Goal: Information Seeking & Learning: Learn about a topic

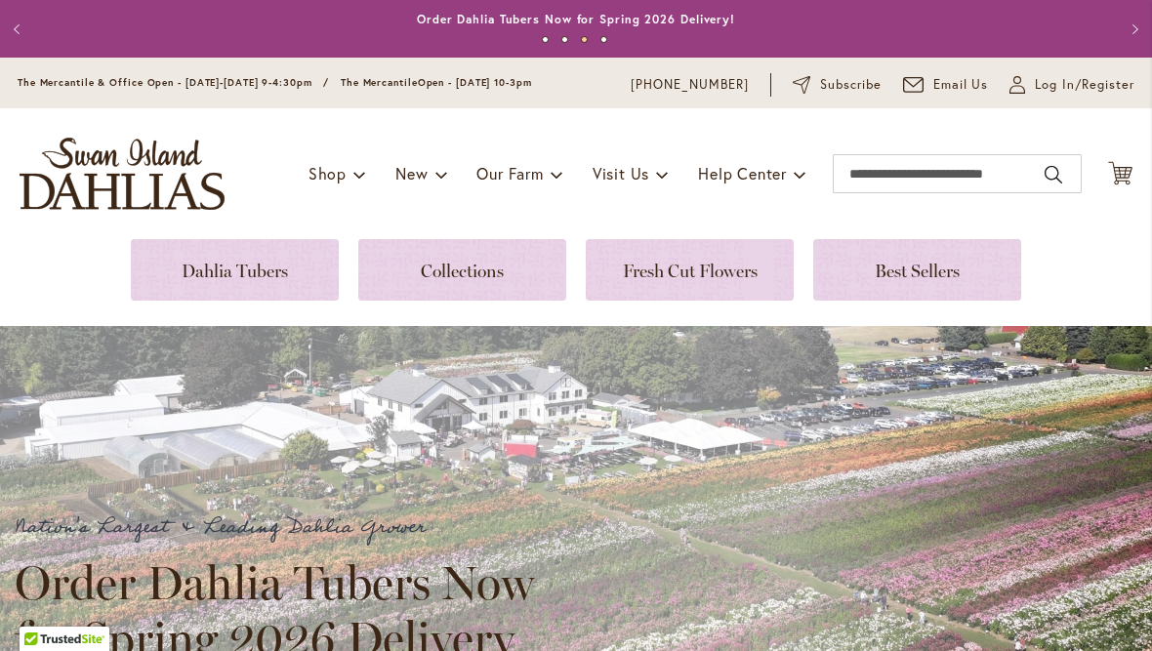
click at [224, 265] on link at bounding box center [235, 269] width 208 height 61
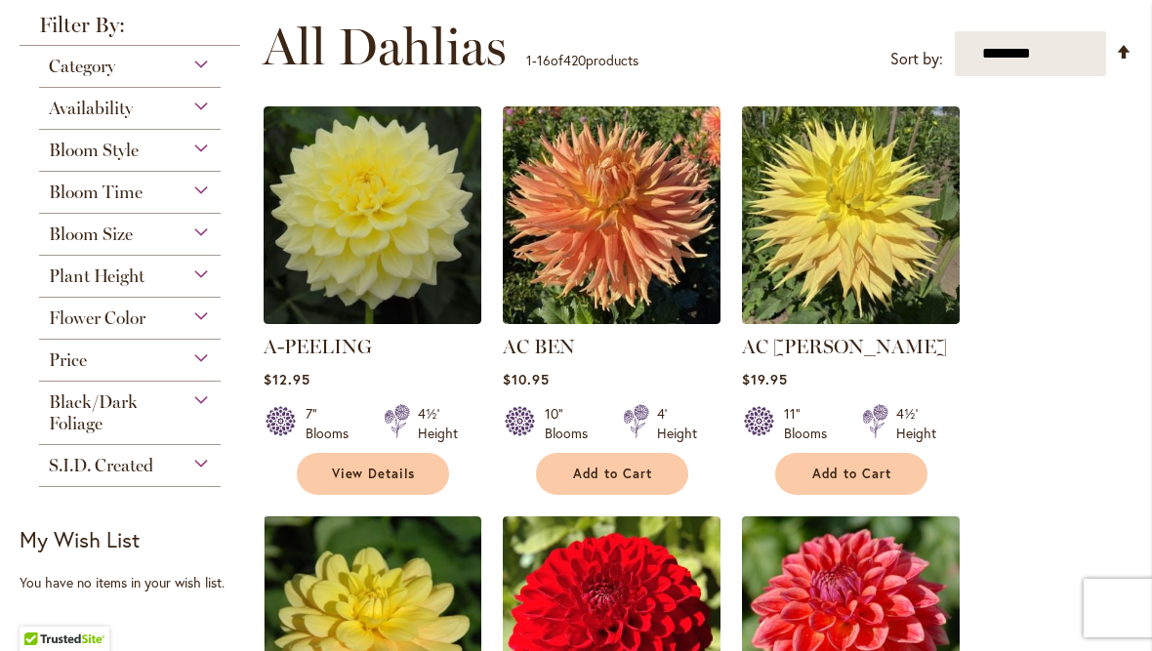
scroll to position [383, 0]
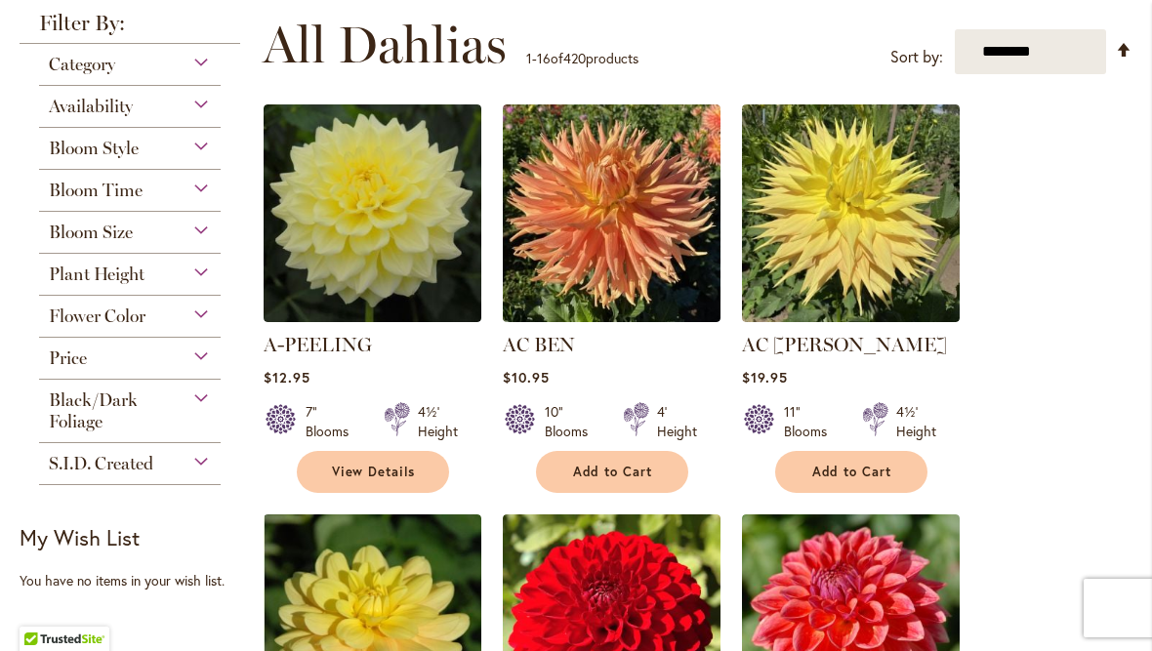
click at [200, 60] on div "Category" at bounding box center [130, 59] width 182 height 31
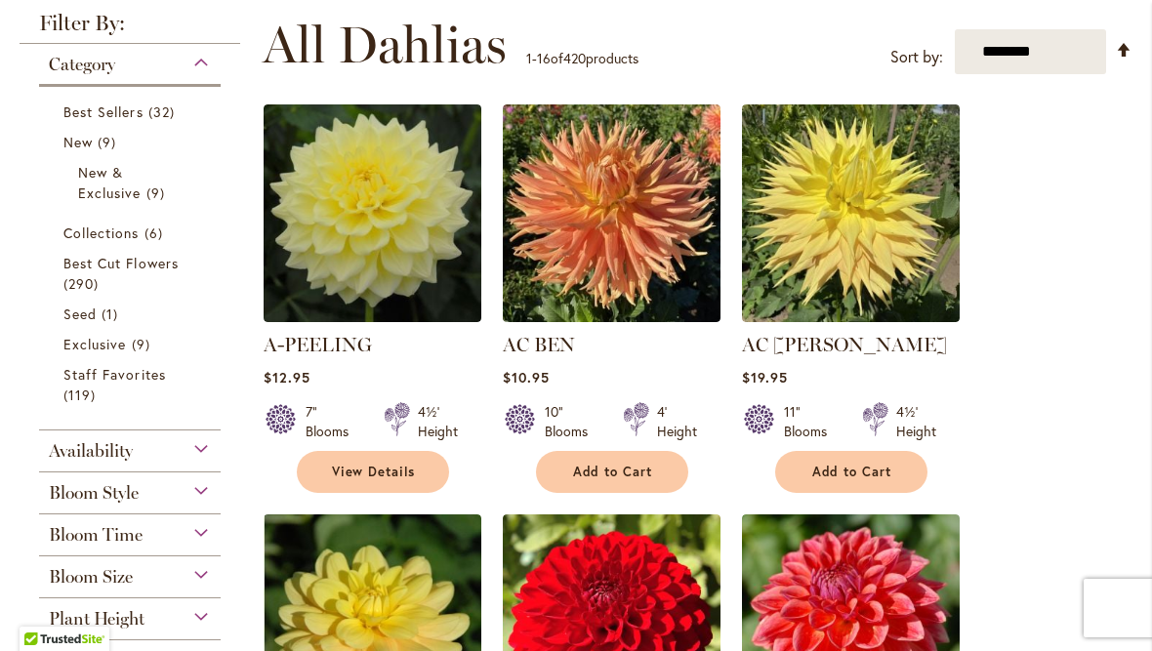
click at [197, 493] on div "Bloom Style" at bounding box center [130, 487] width 182 height 31
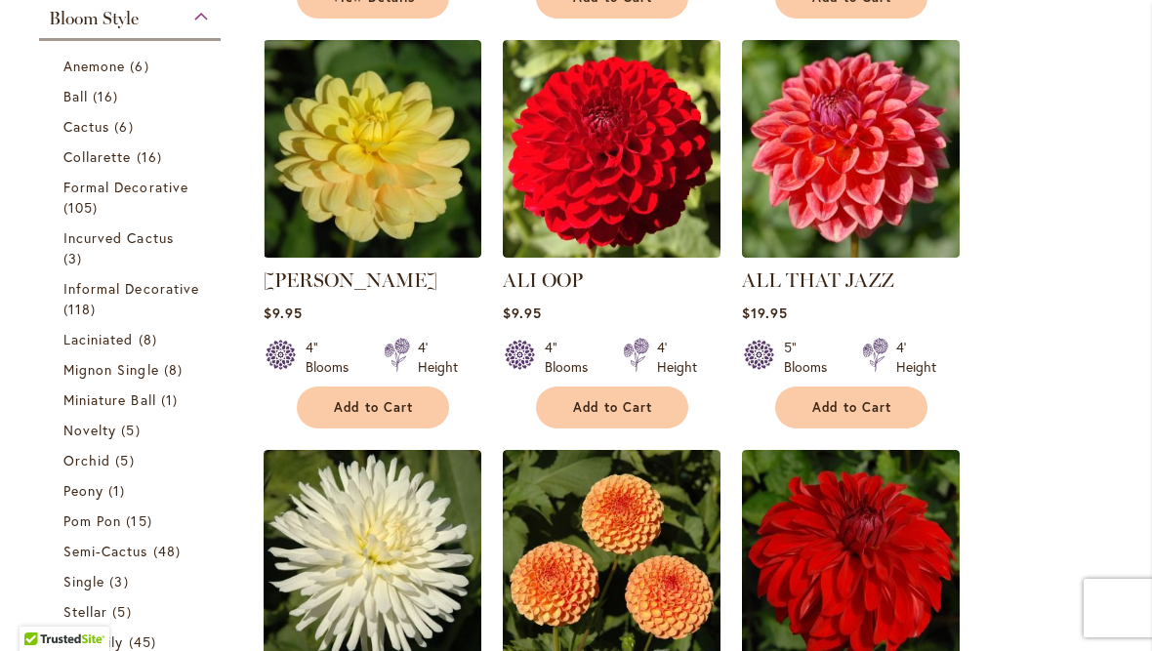
click at [109, 161] on span "Collarette" at bounding box center [97, 156] width 68 height 19
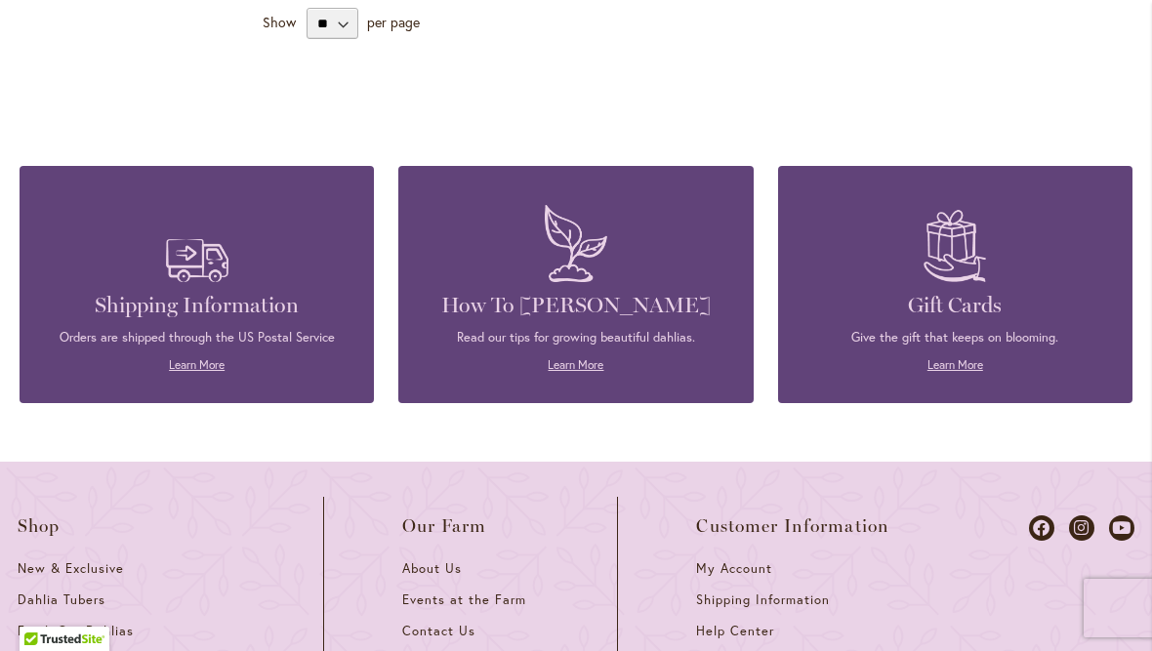
scroll to position [2918, 0]
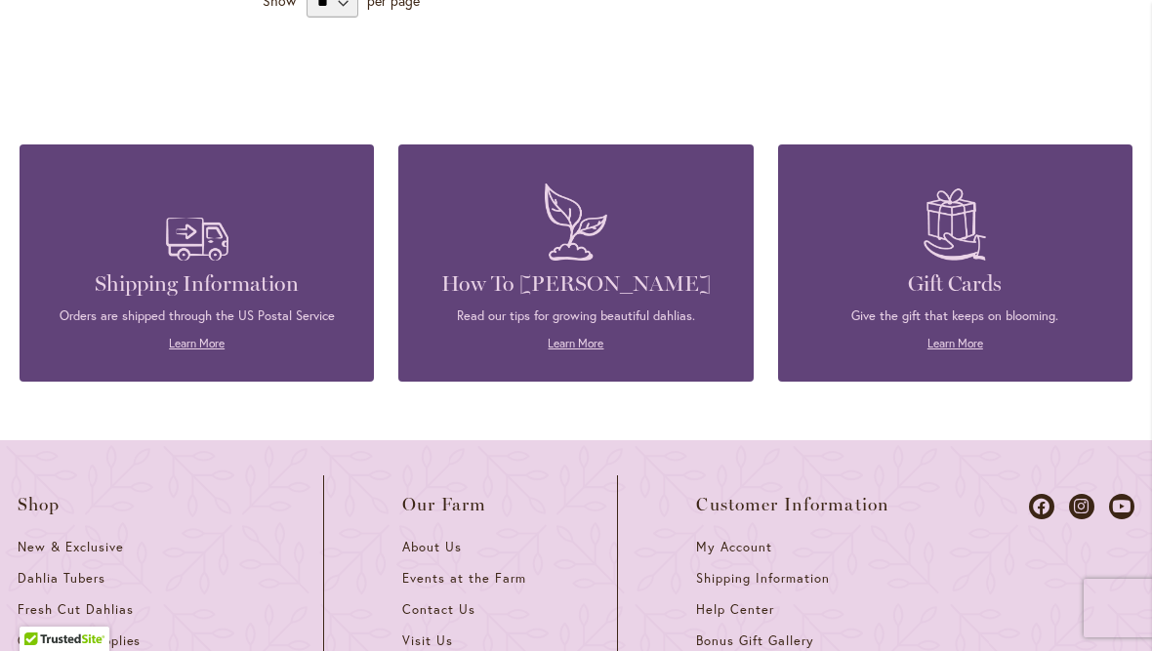
click at [630, 296] on h4 "How To [PERSON_NAME]" at bounding box center [576, 283] width 296 height 27
click at [578, 347] on link "Learn More" at bounding box center [576, 343] width 56 height 15
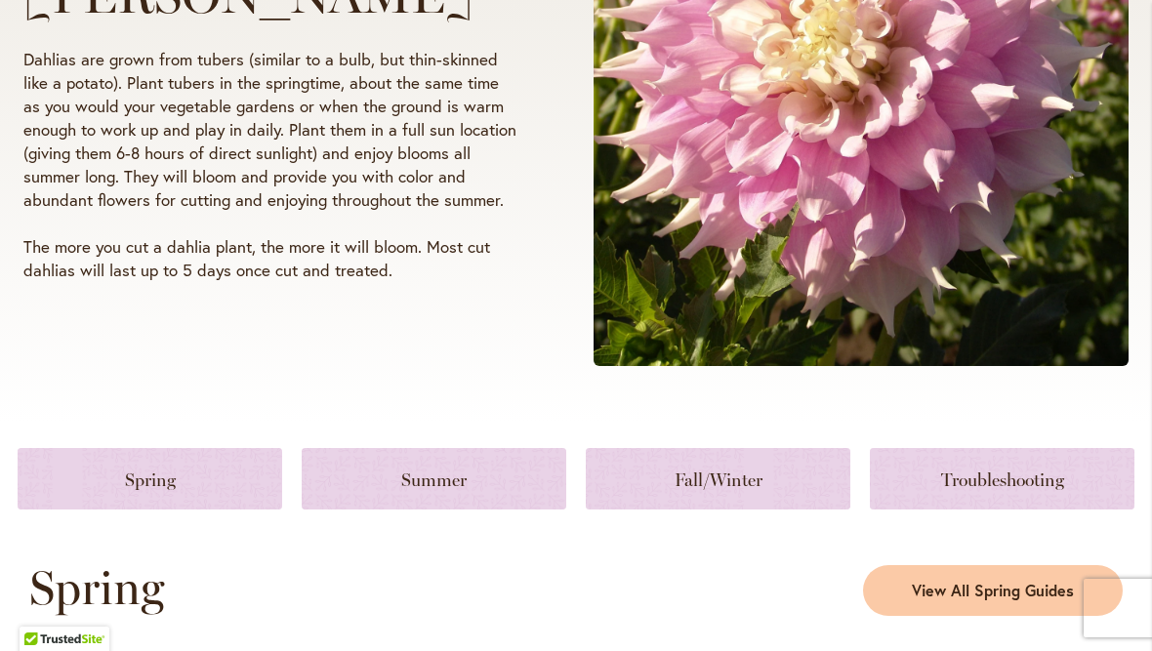
scroll to position [514, 0]
click at [187, 484] on link at bounding box center [150, 479] width 265 height 61
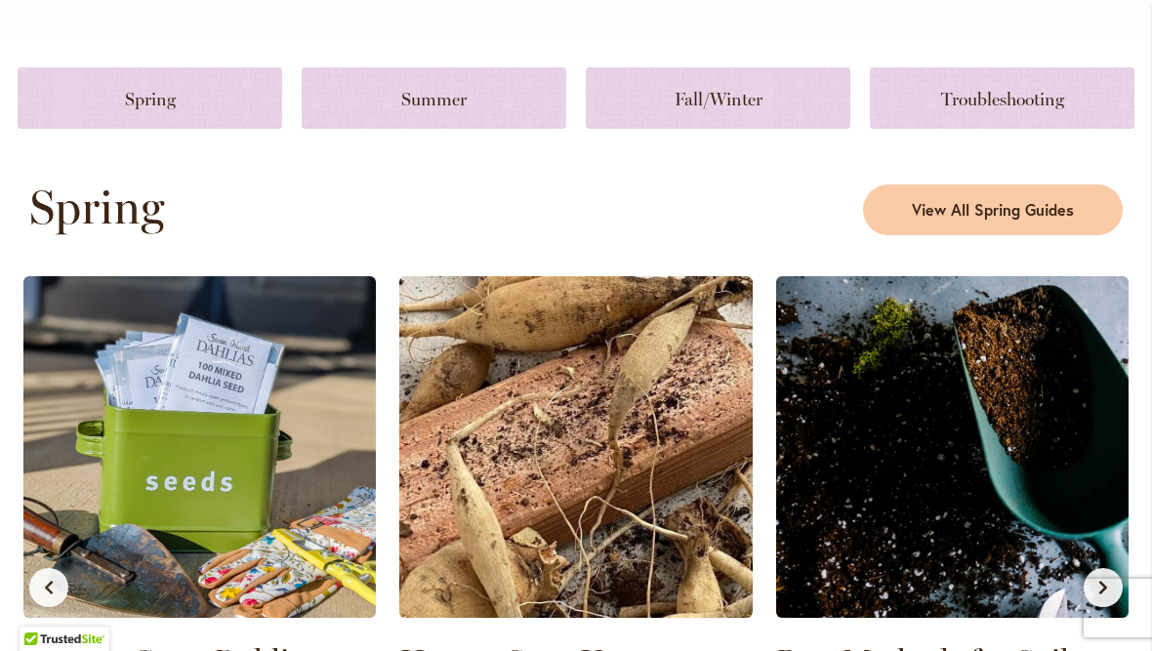
scroll to position [897, 0]
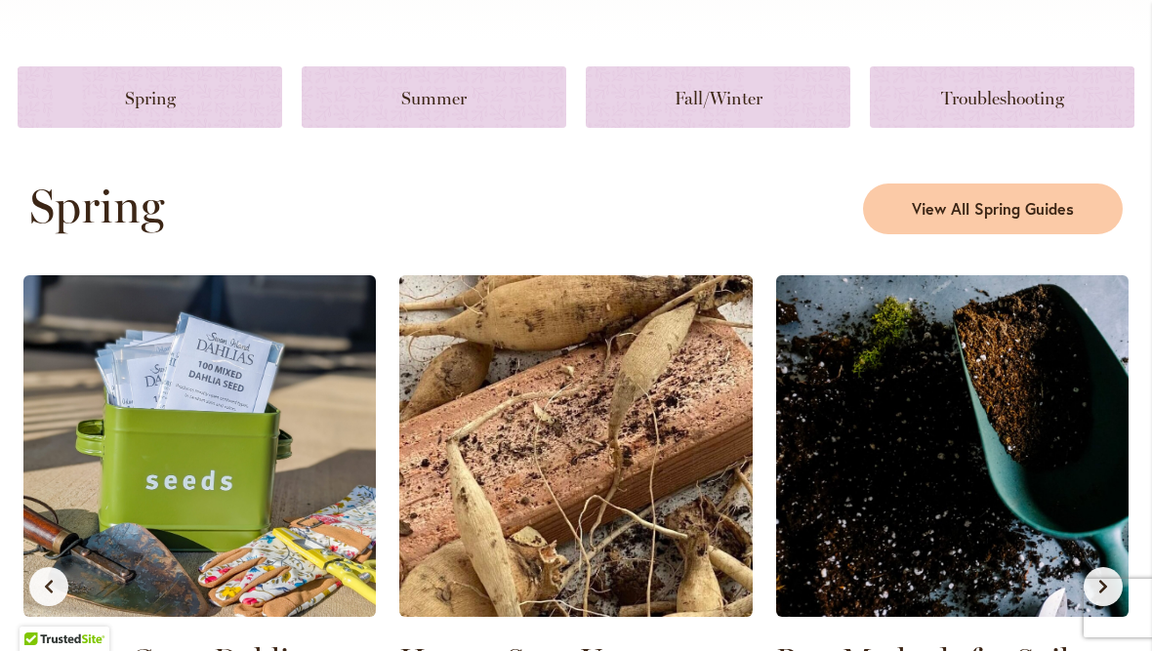
click at [984, 211] on span "View All Spring Guides" at bounding box center [993, 209] width 162 height 22
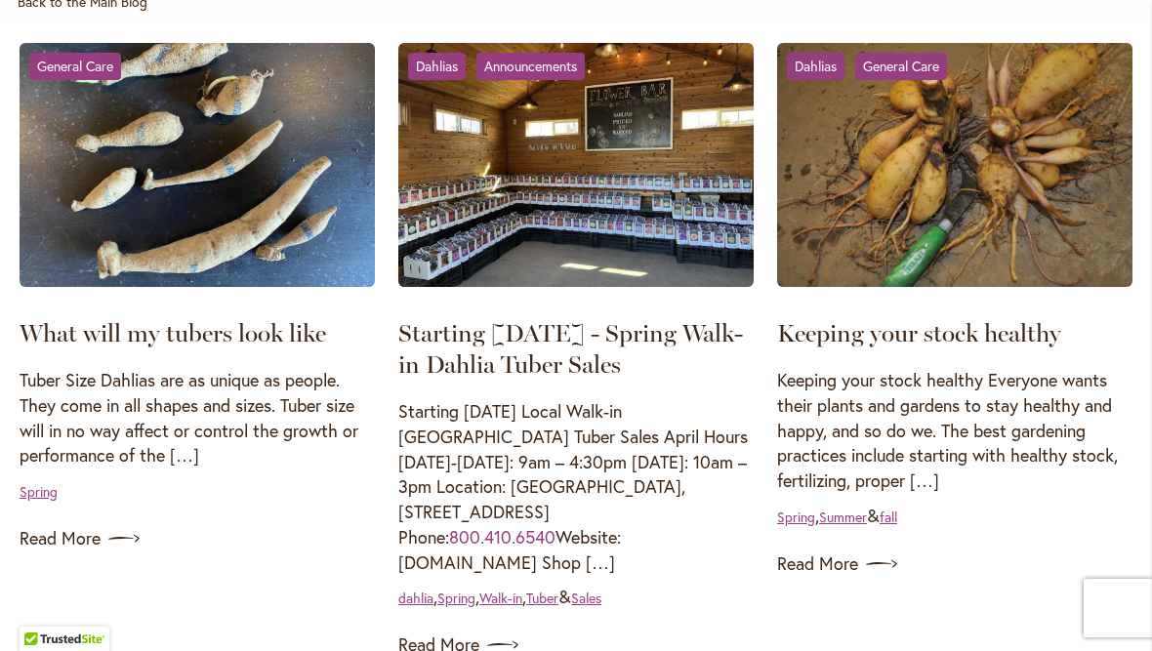
scroll to position [374, 0]
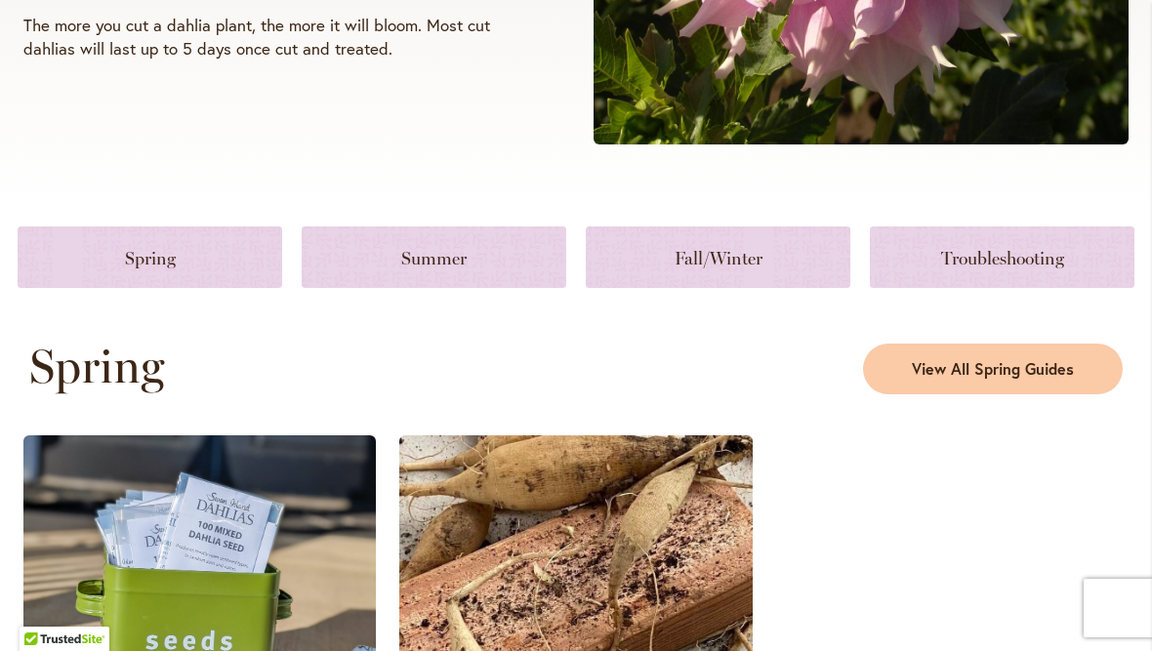
scroll to position [711, 0]
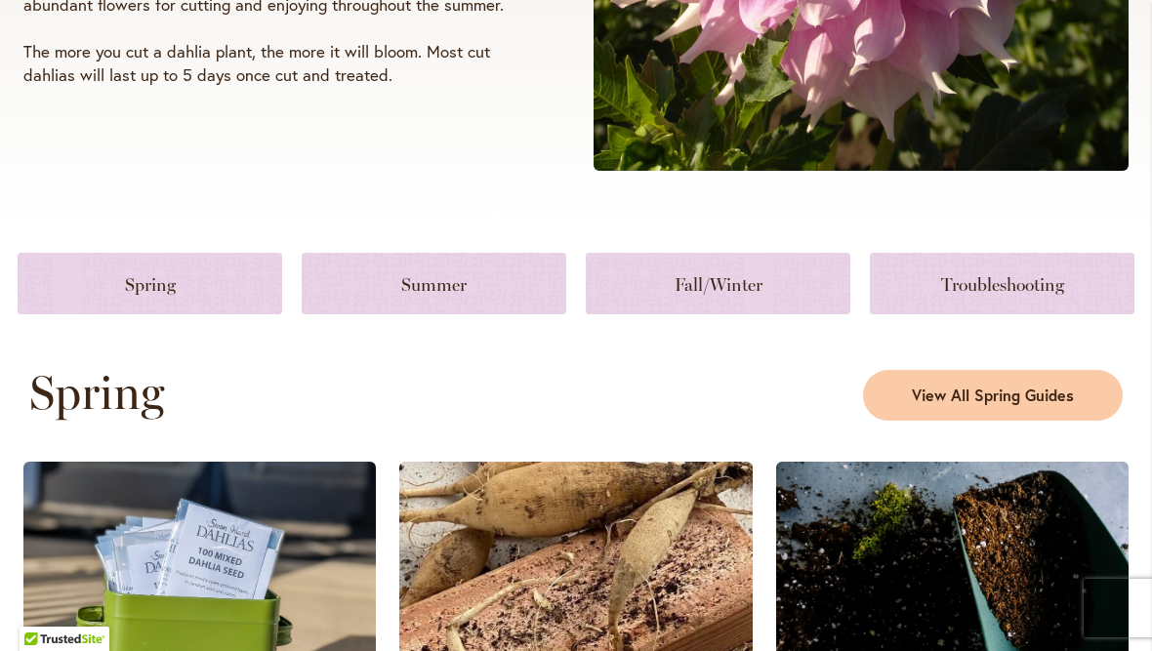
click at [461, 285] on link at bounding box center [434, 283] width 265 height 61
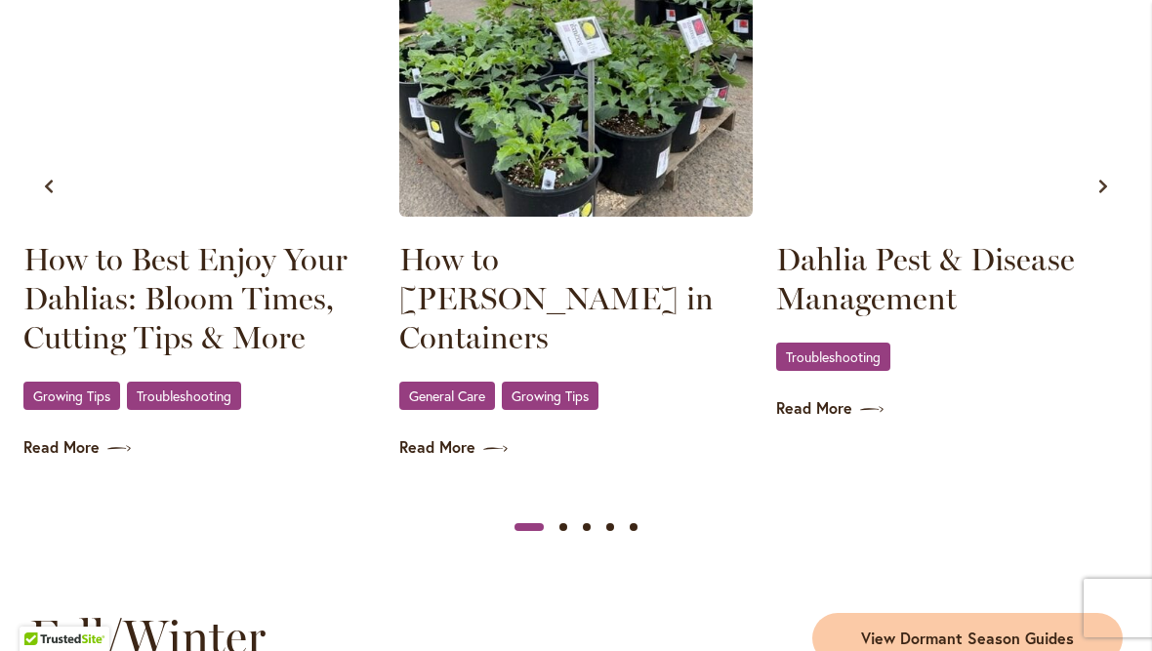
scroll to position [2128, 0]
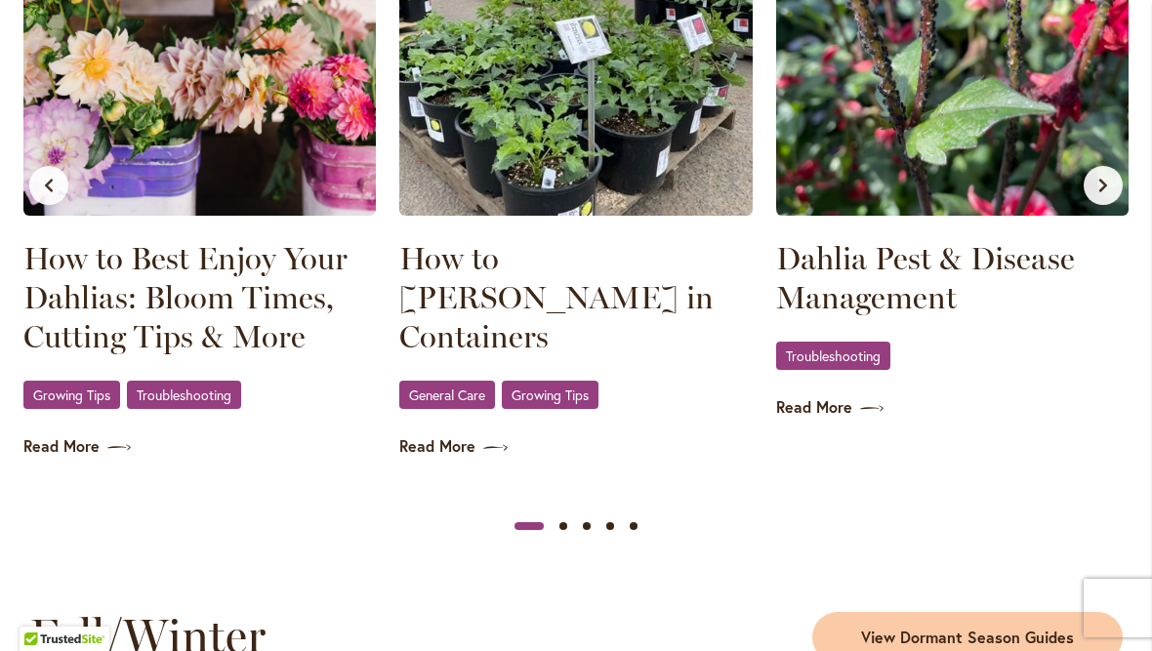
click at [83, 444] on link "Read More" at bounding box center [199, 446] width 352 height 22
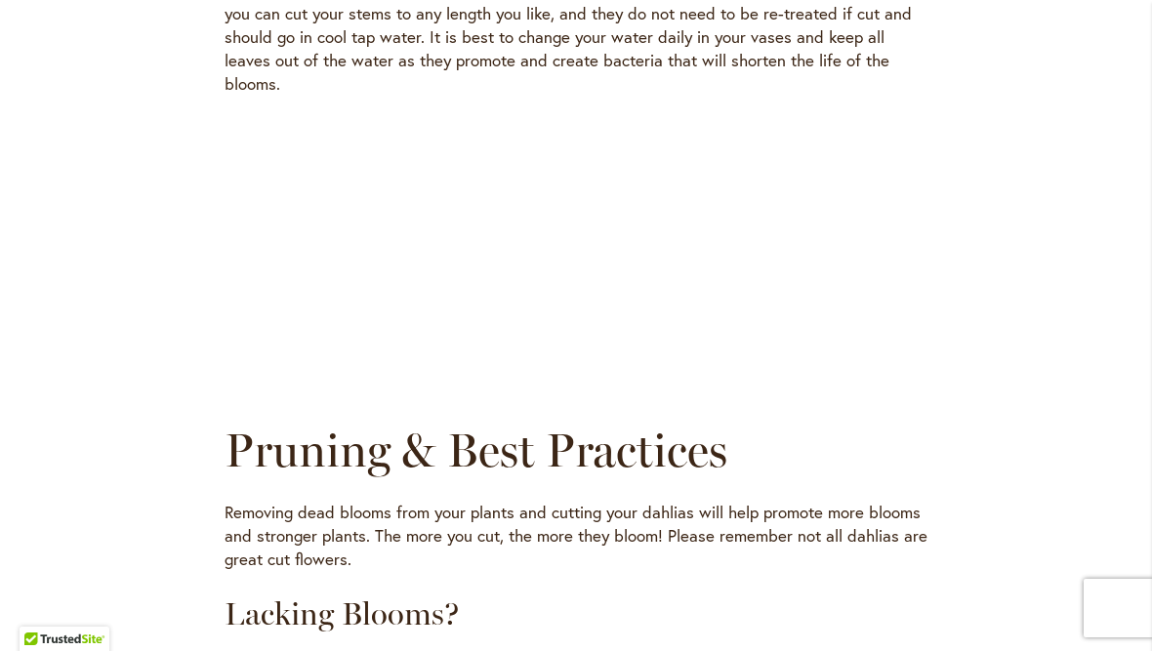
scroll to position [1400, 0]
